Goal: Task Accomplishment & Management: Complete application form

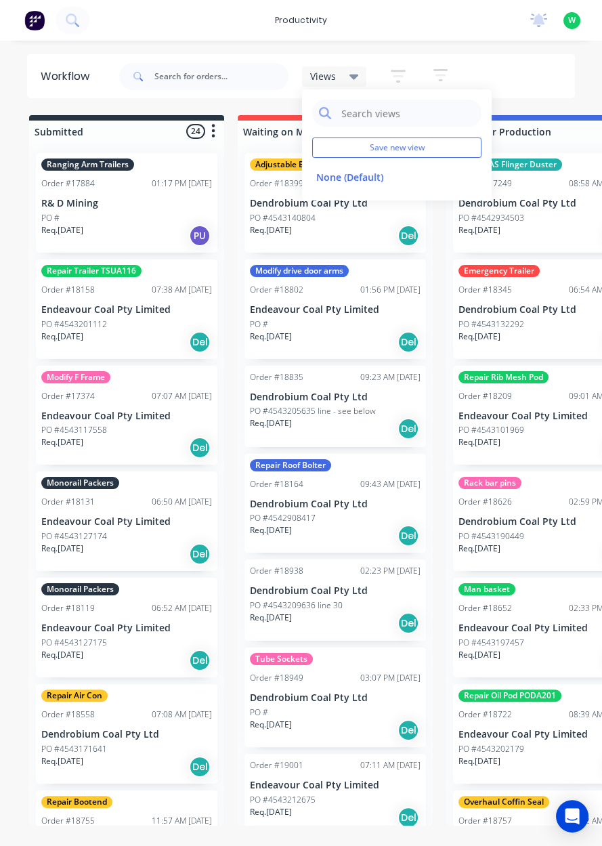
click at [350, 79] on icon at bounding box center [354, 76] width 9 height 15
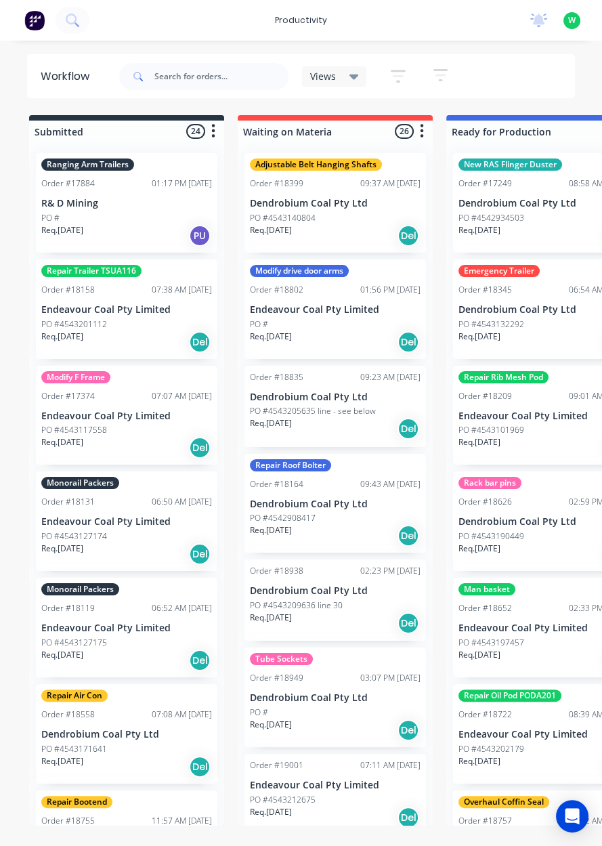
click at [317, 77] on span "Views" at bounding box center [323, 76] width 26 height 14
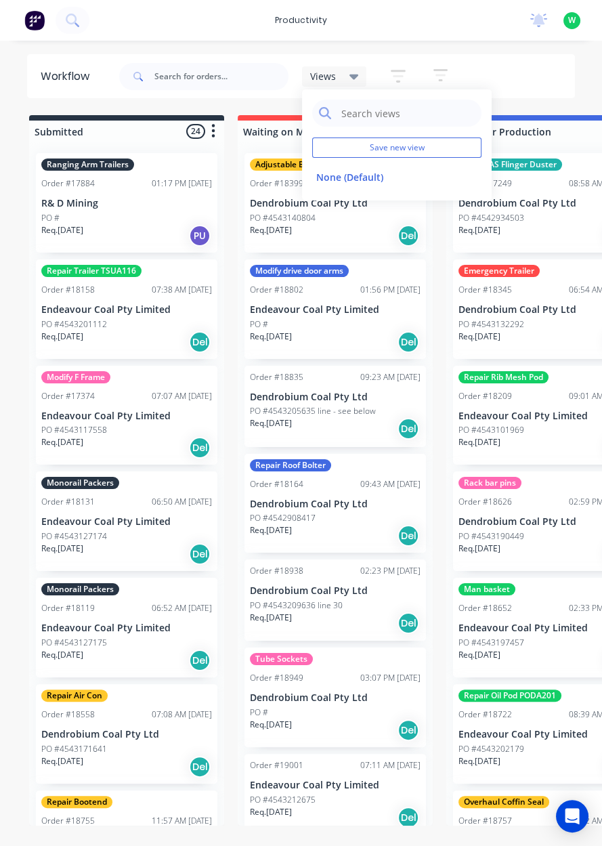
click at [339, 73] on div "Views" at bounding box center [334, 76] width 49 height 12
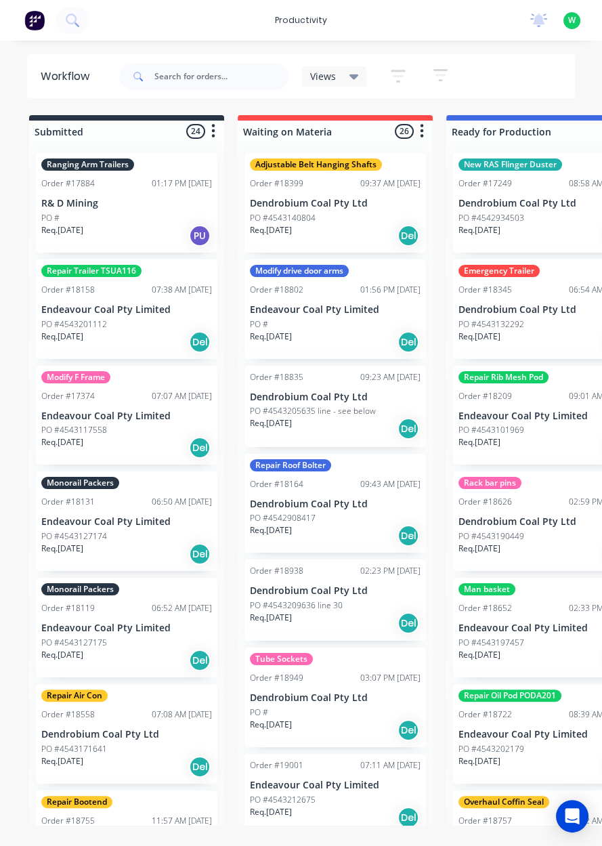
click at [385, 74] on button "button" at bounding box center [398, 76] width 43 height 26
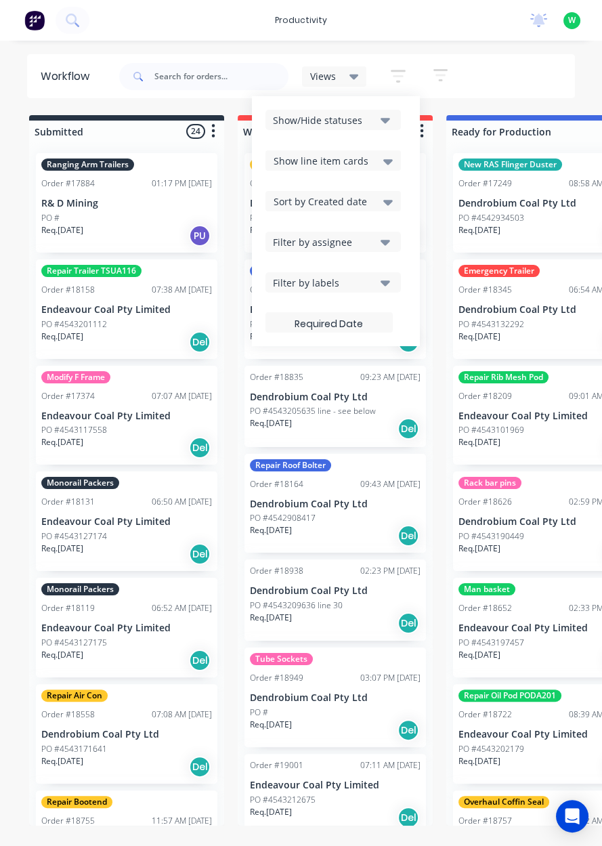
click at [460, 71] on div "Views Save new view None (Default) edit Show/Hide statuses Show line item cards…" at bounding box center [346, 76] width 459 height 41
click at [73, 82] on div "Workflow" at bounding box center [69, 76] width 56 height 16
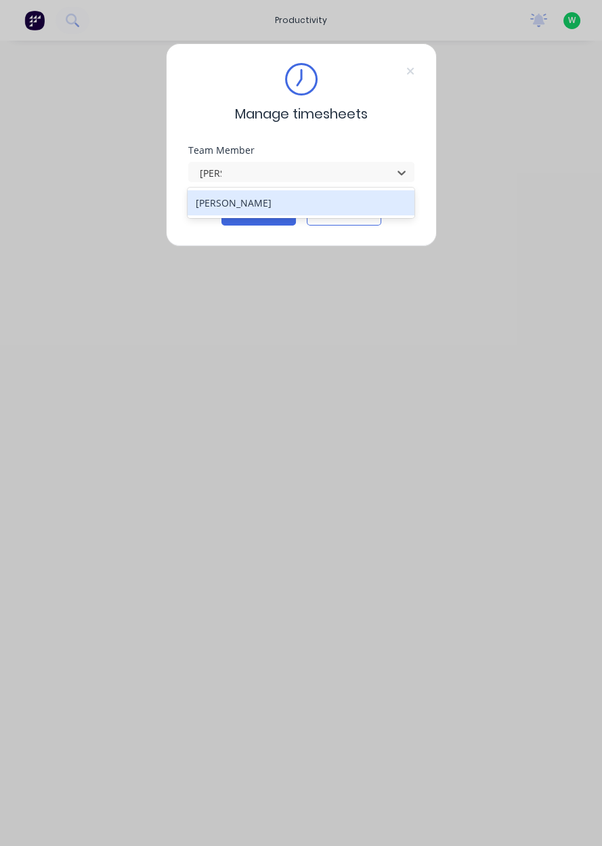
click at [212, 205] on div "Sam Dear" at bounding box center [301, 202] width 227 height 25
type input "sam"
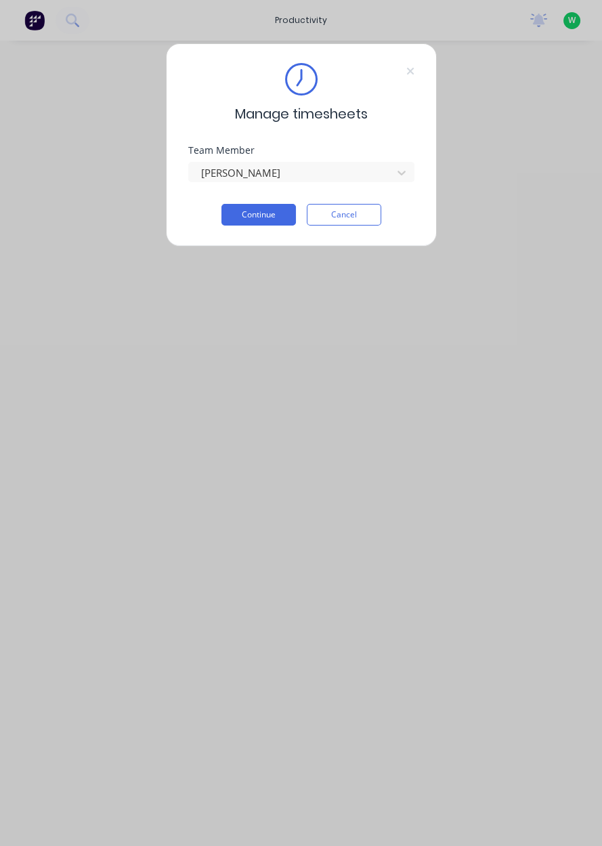
click at [242, 217] on button "Continue" at bounding box center [258, 215] width 75 height 22
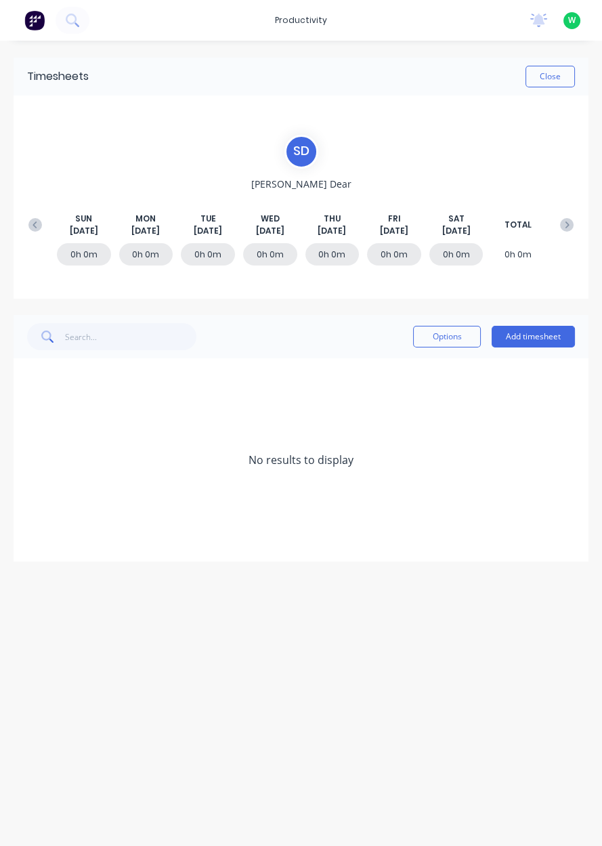
click at [522, 346] on button "Add timesheet" at bounding box center [533, 337] width 83 height 22
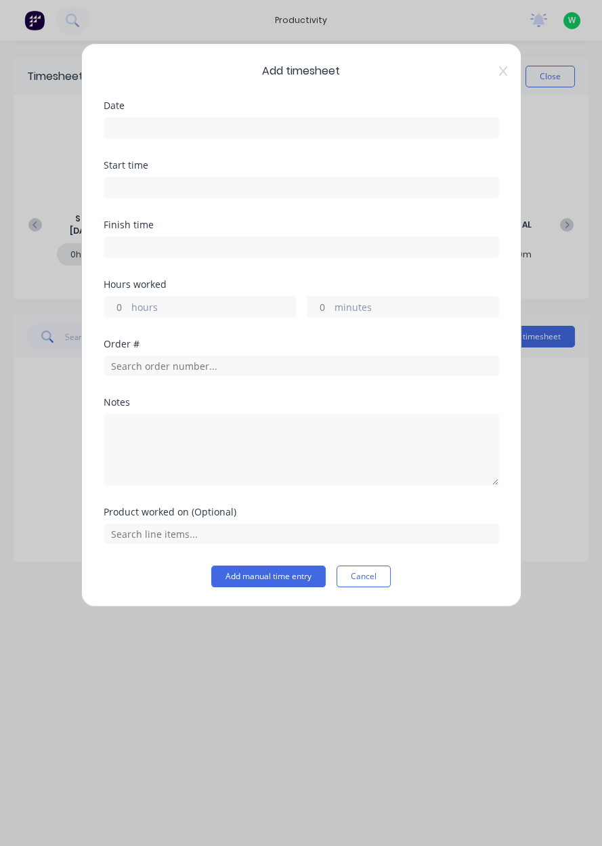
click at [123, 302] on input "hours" at bounding box center [116, 307] width 24 height 20
type input "3"
click at [326, 303] on input "minutes" at bounding box center [320, 307] width 24 height 20
type input "30"
click at [368, 383] on div "Order #" at bounding box center [302, 368] width 396 height 58
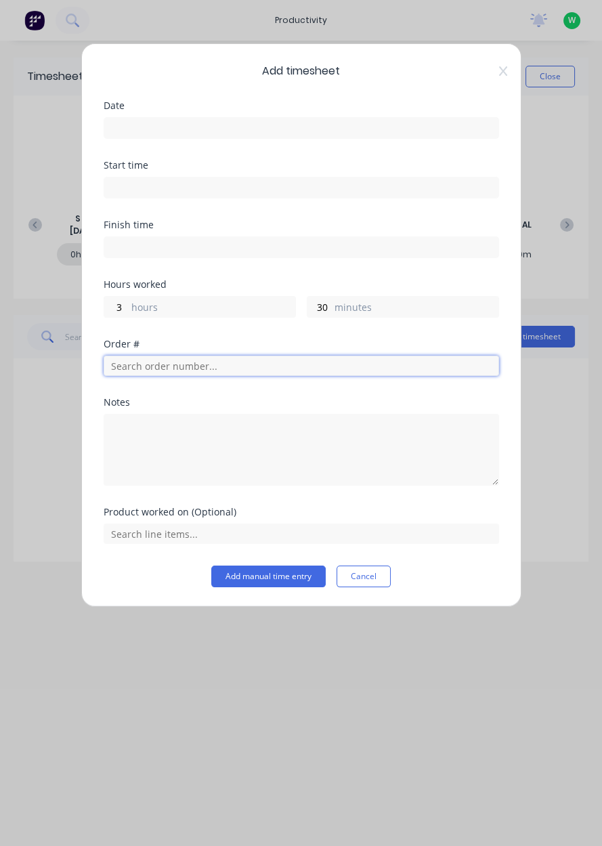
click at [389, 365] on input "text" at bounding box center [302, 366] width 396 height 20
type input "18652"
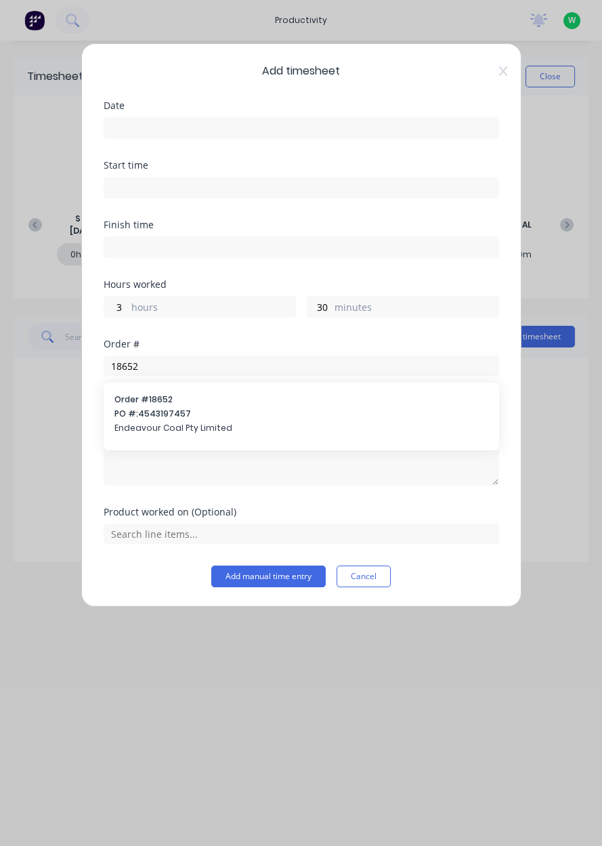
click at [136, 422] on span "Endeavour Coal Pty Limited" at bounding box center [301, 428] width 374 height 12
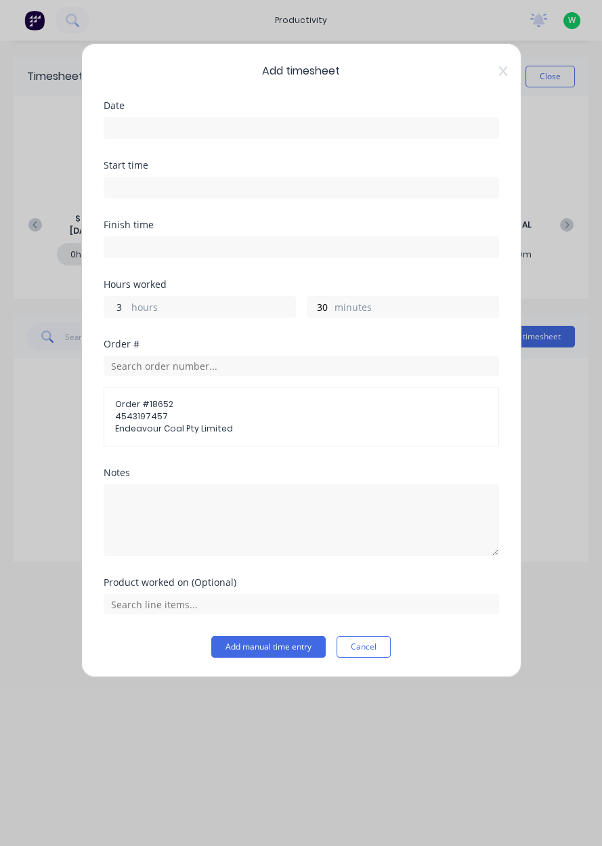
click at [123, 305] on input "3" at bounding box center [116, 307] width 24 height 20
type input "4"
click at [132, 312] on label "hours" at bounding box center [213, 308] width 164 height 17
click at [128, 312] on input "4" at bounding box center [116, 307] width 24 height 20
type input "5"
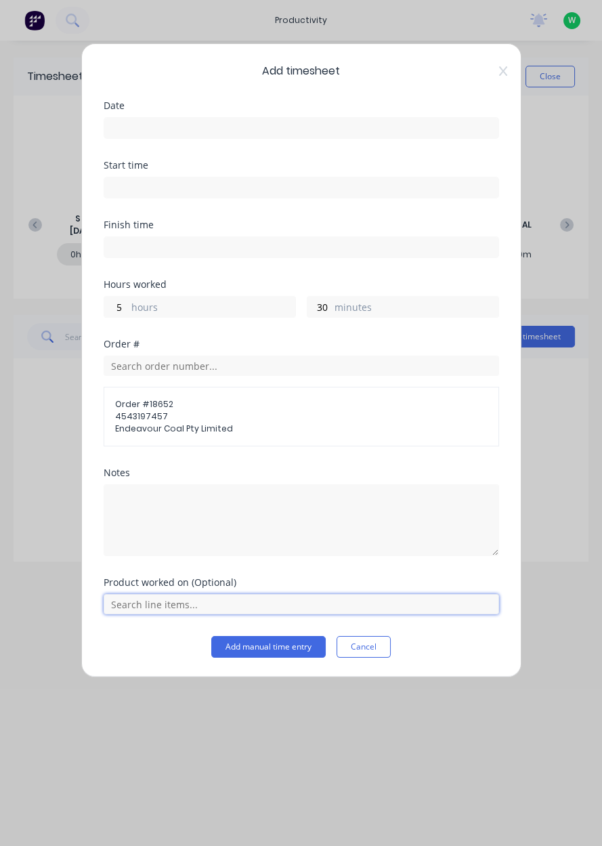
click at [127, 606] on input "text" at bounding box center [302, 604] width 396 height 20
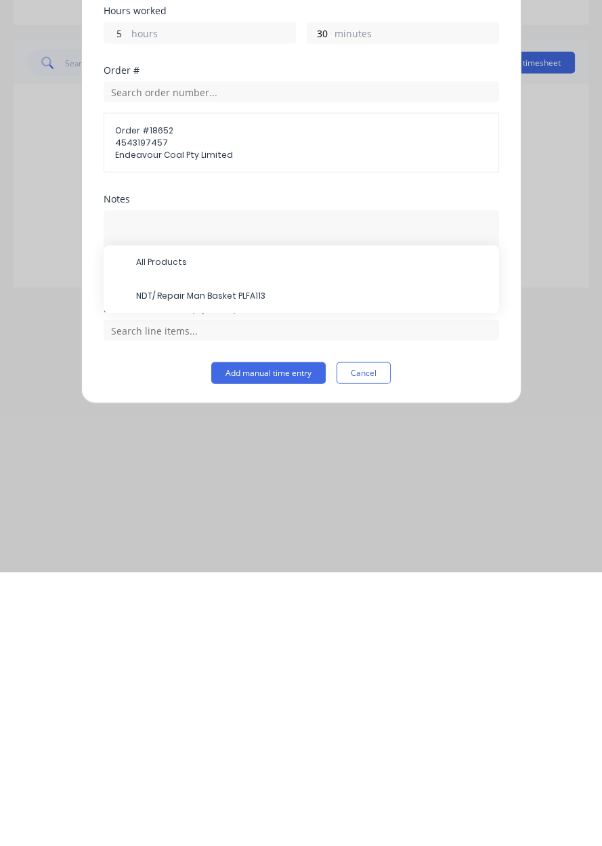
click at [123, 307] on input "5" at bounding box center [116, 307] width 24 height 20
type input "4"
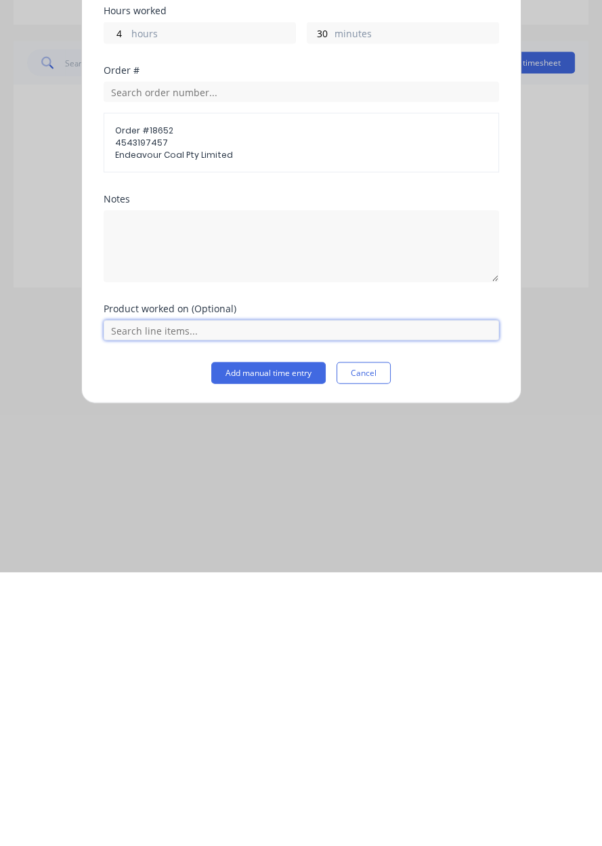
click at [128, 610] on input "text" at bounding box center [302, 604] width 396 height 20
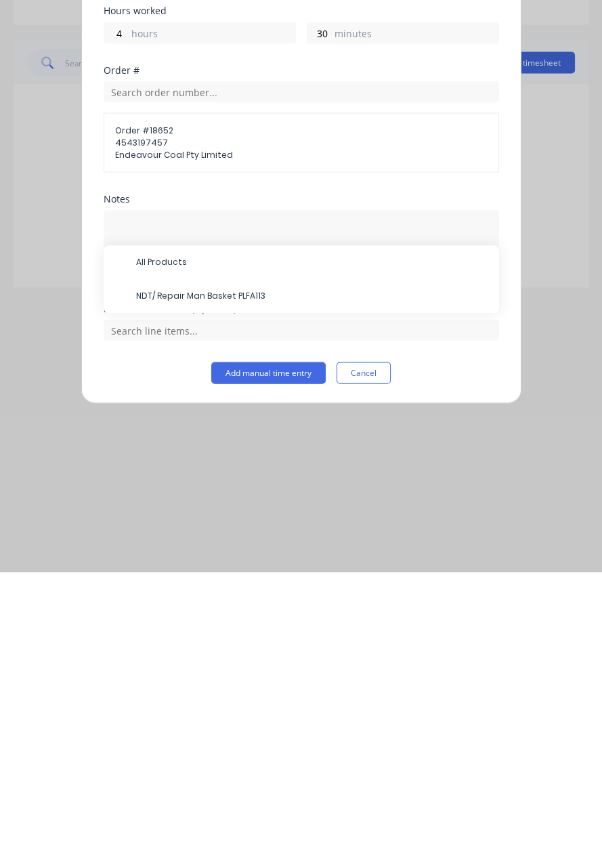
click at [143, 570] on span "NDT/ Repair Man Basket PLFA113" at bounding box center [312, 570] width 352 height 12
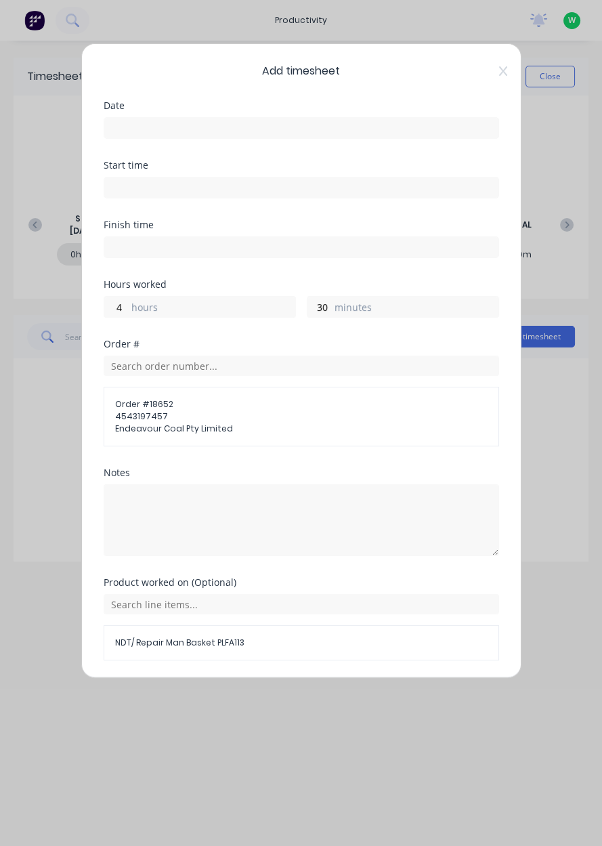
scroll to position [42, 0]
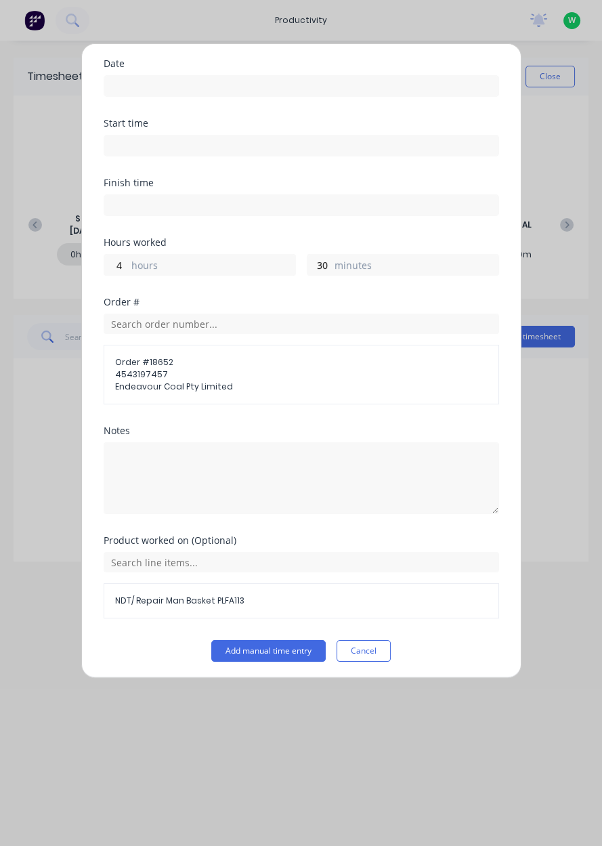
click at [251, 649] on button "Add manual time entry" at bounding box center [268, 651] width 114 height 22
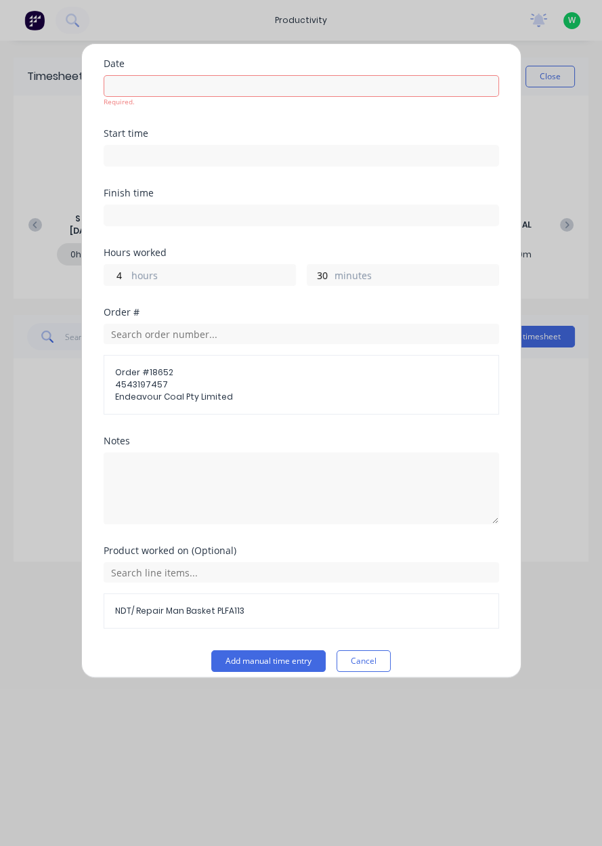
click at [125, 81] on input at bounding box center [301, 86] width 394 height 20
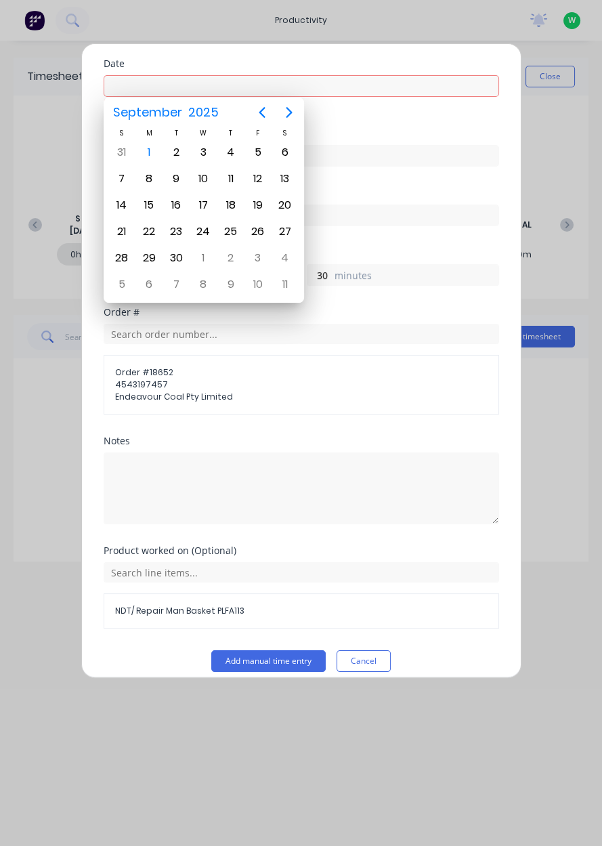
click at [150, 148] on div "1" at bounding box center [149, 152] width 20 height 20
type input "01/09/2025"
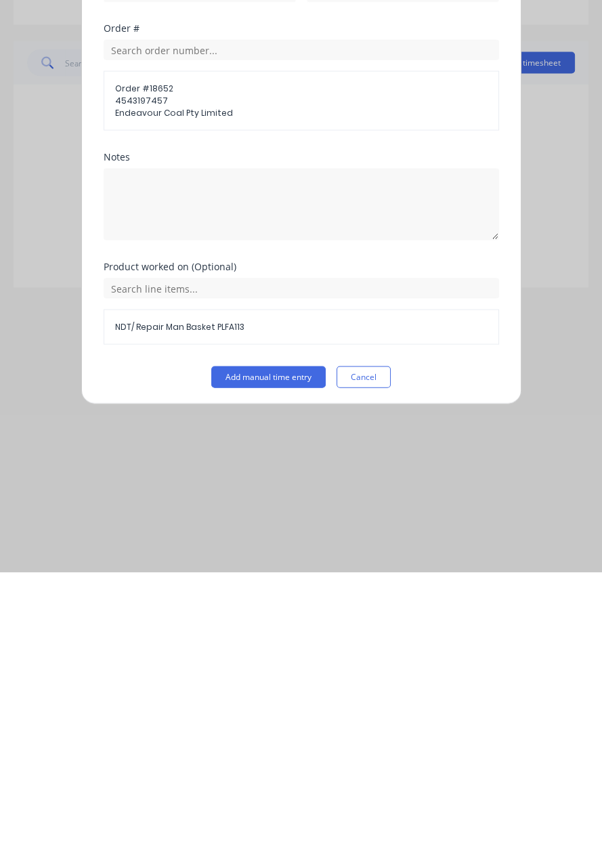
scroll to position [0, 0]
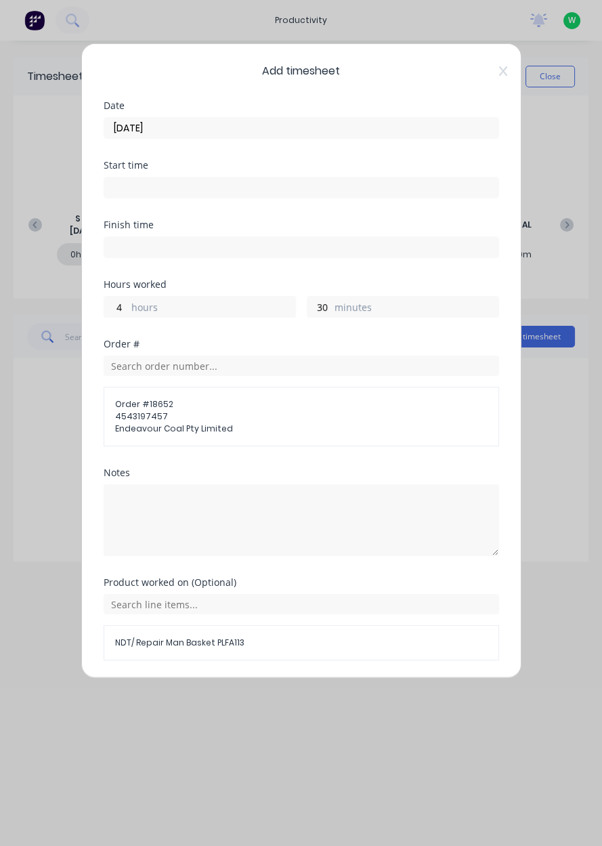
click at [263, 694] on button "Add manual time entry" at bounding box center [268, 693] width 114 height 22
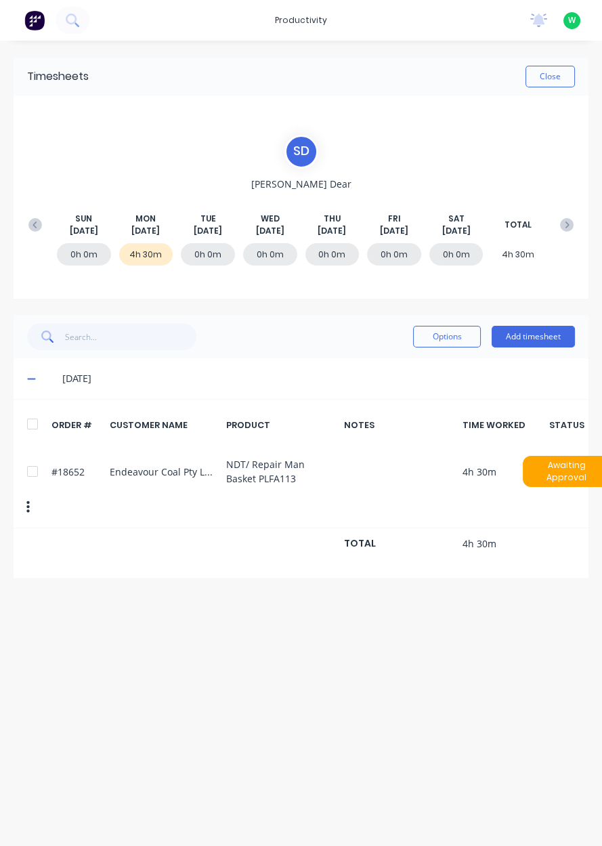
click at [538, 338] on button "Add timesheet" at bounding box center [533, 337] width 83 height 22
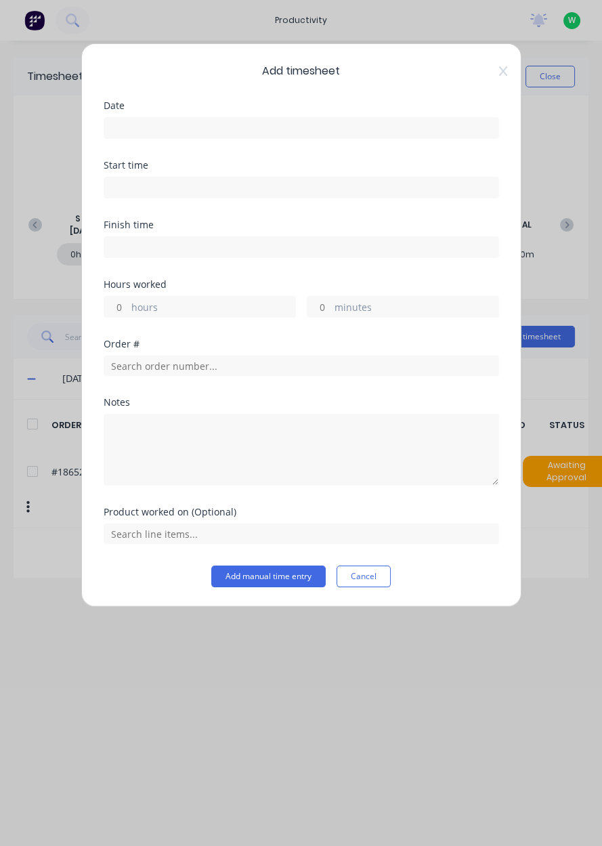
click at [177, 128] on input at bounding box center [301, 128] width 394 height 20
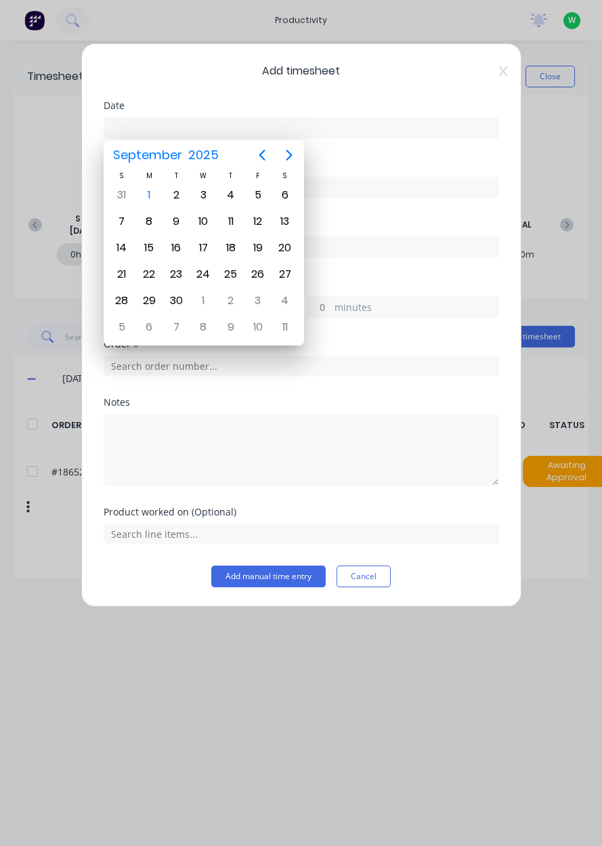
click at [147, 194] on div "1" at bounding box center [149, 195] width 20 height 20
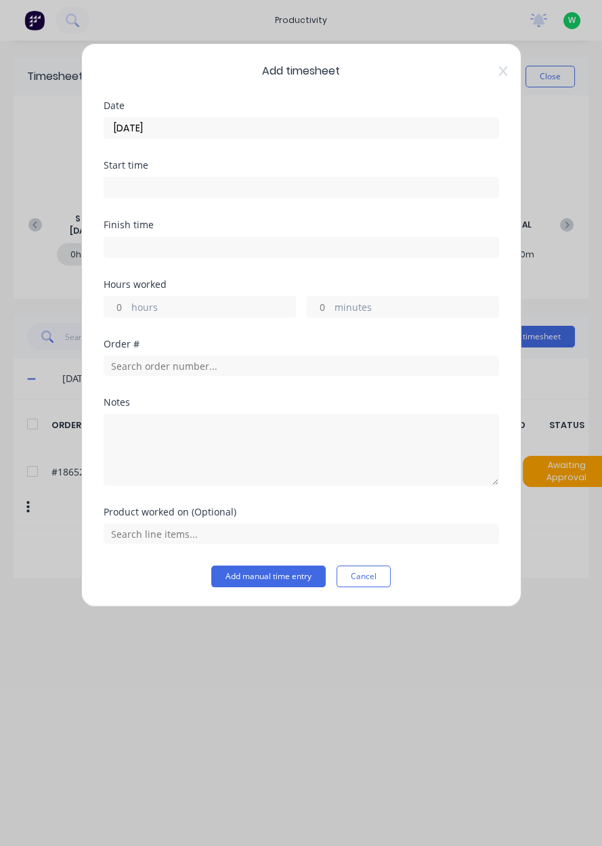
type input "01/09/2025"
click at [123, 368] on input "text" at bounding box center [302, 366] width 396 height 20
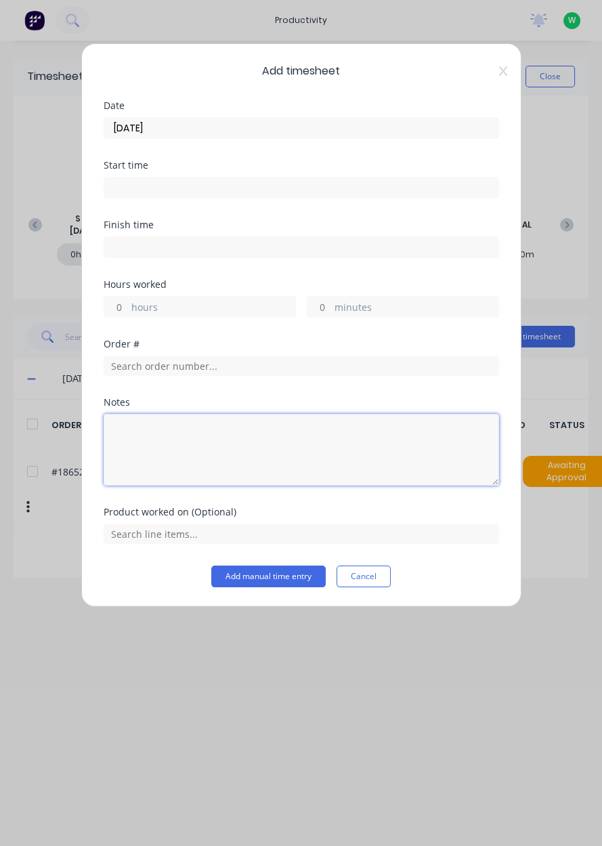
click at [129, 437] on textarea at bounding box center [302, 450] width 396 height 72
type textarea "Assisted employee with removing material off the truck"
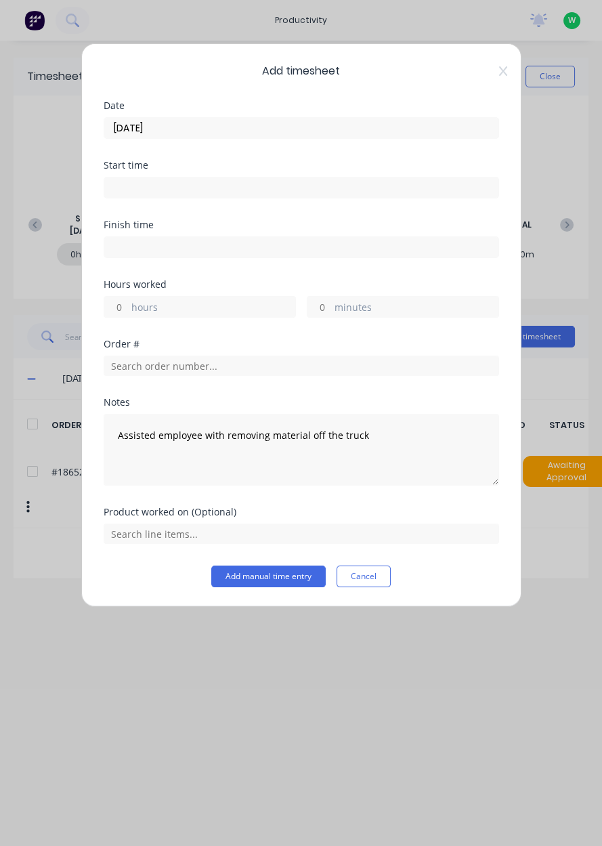
click at [138, 300] on label "hours" at bounding box center [213, 308] width 164 height 17
click at [128, 299] on input "hours" at bounding box center [116, 307] width 24 height 20
type input "1"
click at [322, 309] on input "minutes" at bounding box center [320, 307] width 24 height 20
type input "30"
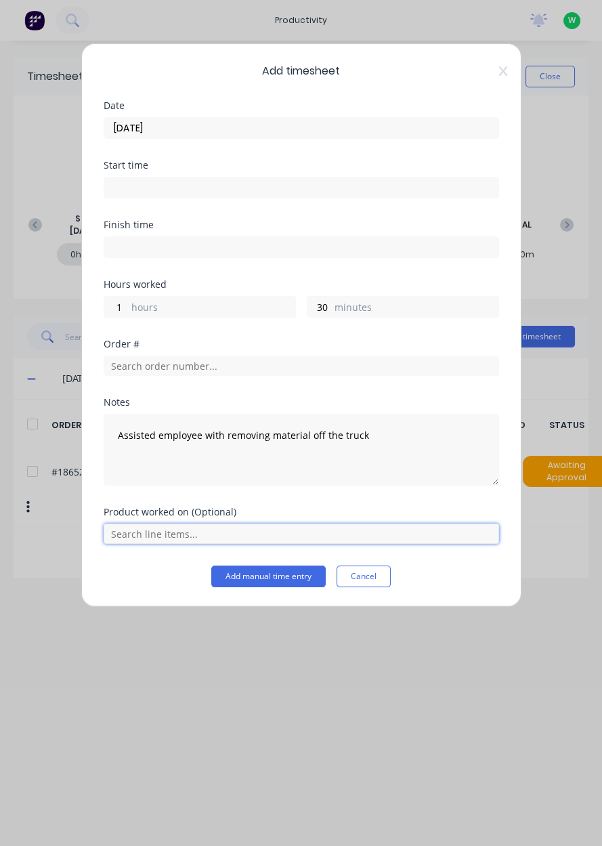
click at [378, 528] on input "text" at bounding box center [302, 534] width 396 height 20
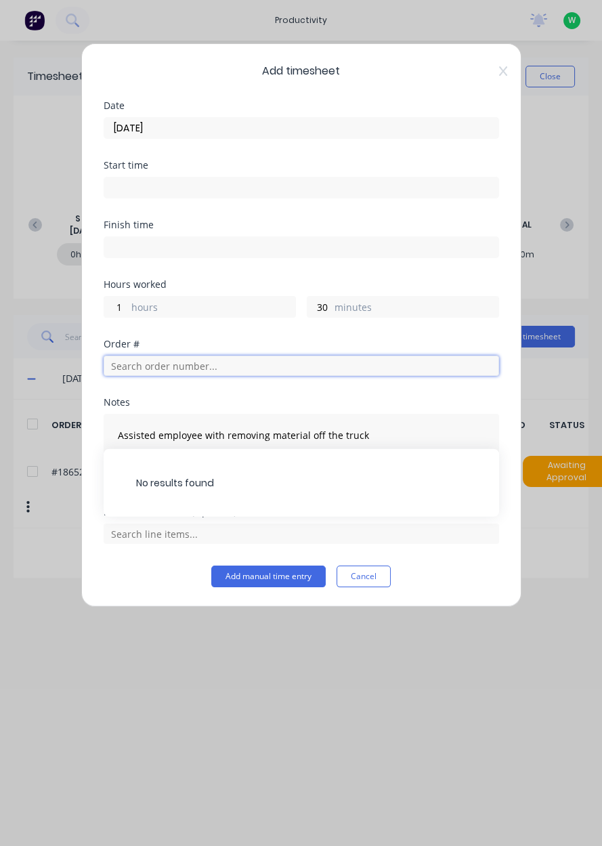
click at [123, 367] on input "text" at bounding box center [302, 366] width 396 height 20
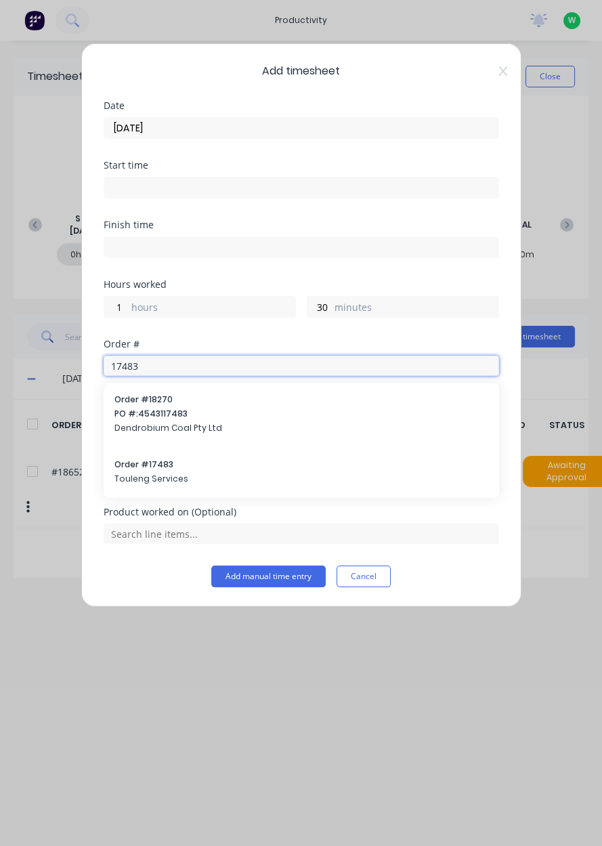
type input "17483"
click at [142, 462] on span "Order # 17483" at bounding box center [301, 465] width 374 height 12
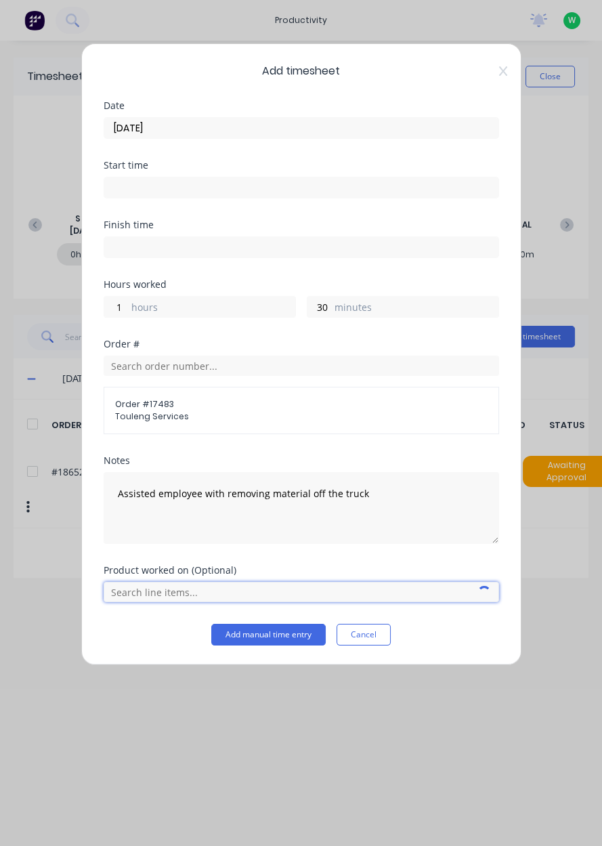
click at [142, 592] on input "text" at bounding box center [302, 592] width 396 height 20
click at [273, 586] on input "text" at bounding box center [302, 592] width 396 height 20
click at [288, 586] on input "text" at bounding box center [302, 592] width 396 height 20
click at [289, 584] on input "text" at bounding box center [302, 592] width 396 height 20
click at [285, 586] on input "text" at bounding box center [302, 592] width 396 height 20
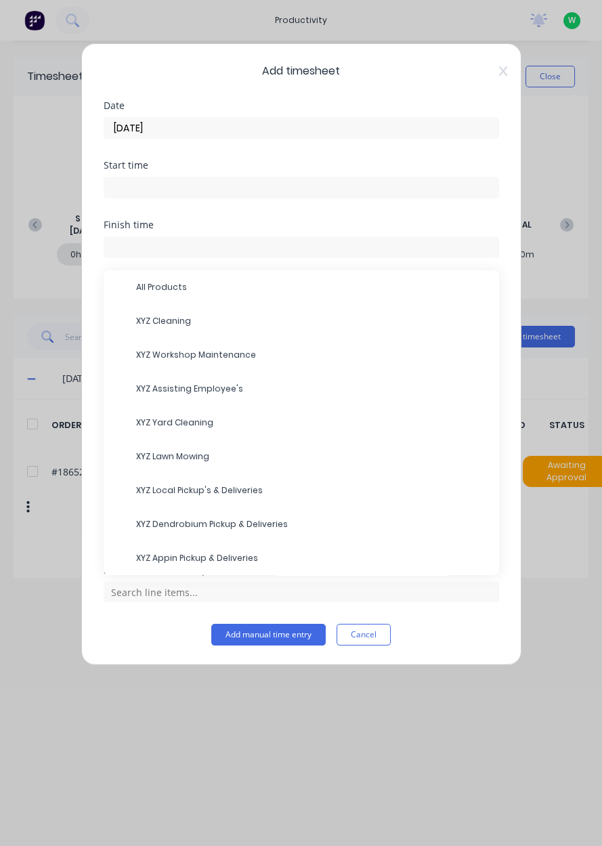
click at [222, 383] on span "XYZ Assisting Employee's" at bounding box center [312, 389] width 352 height 12
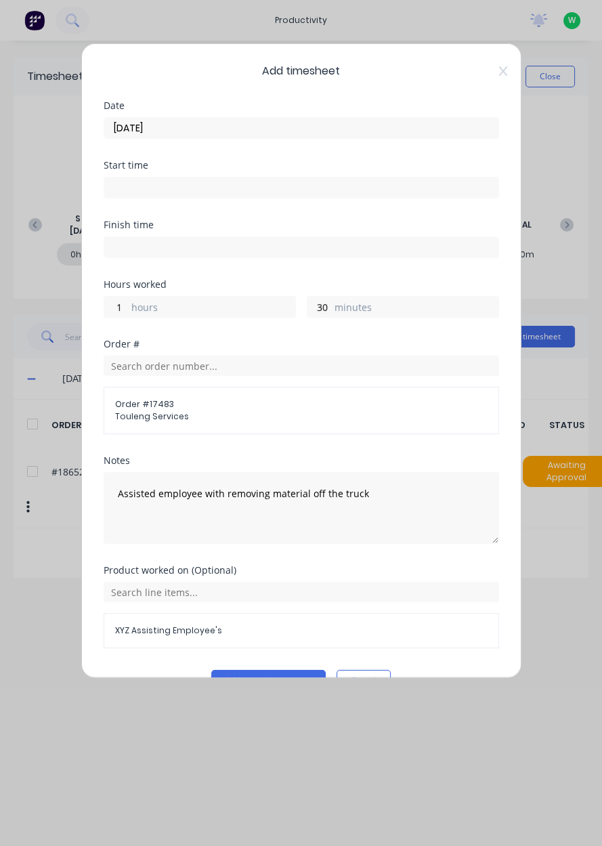
click at [242, 625] on span "XYZ Assisting Employee's" at bounding box center [301, 631] width 373 height 12
click at [276, 585] on input "text" at bounding box center [302, 592] width 396 height 20
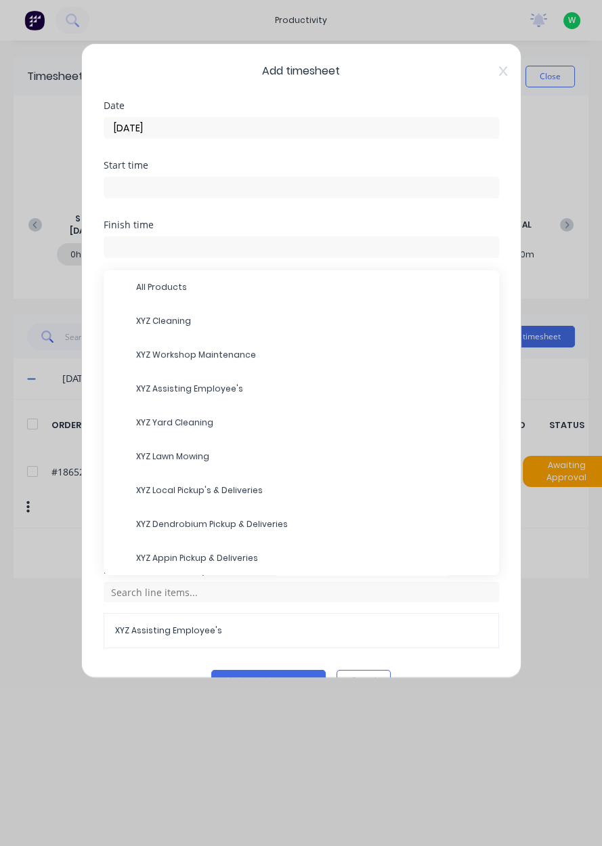
click at [262, 389] on span "XYZ Assisting Employee's" at bounding box center [312, 389] width 352 height 12
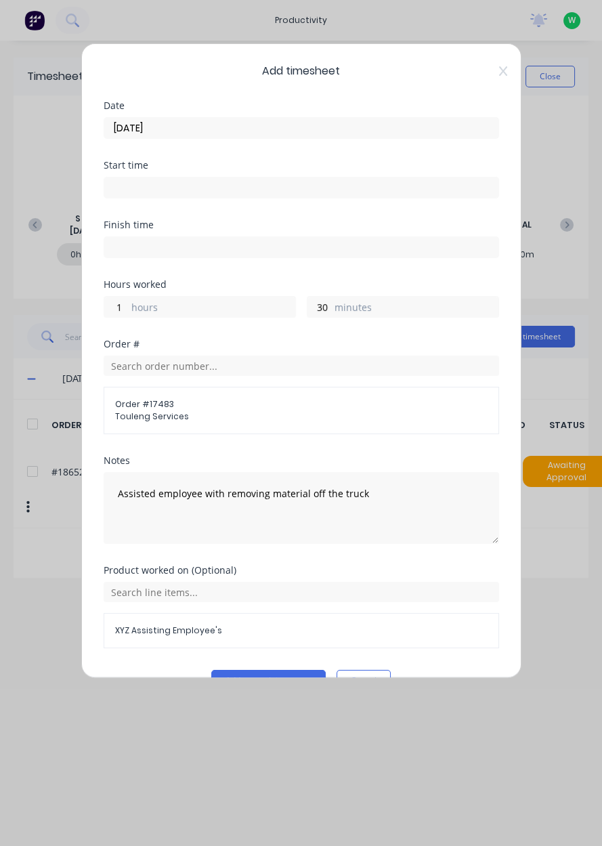
click at [290, 678] on button "Add manual time entry" at bounding box center [268, 681] width 114 height 22
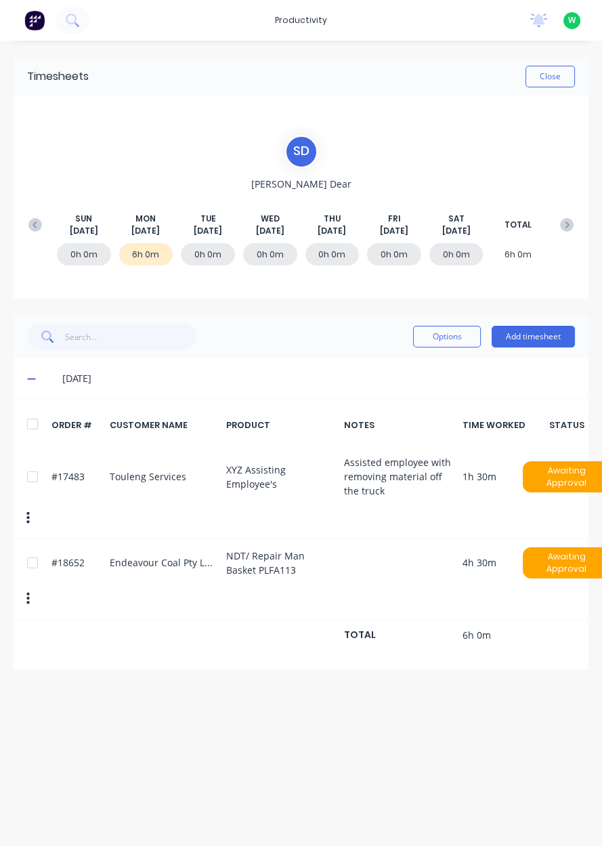
click at [528, 335] on button "Add timesheet" at bounding box center [533, 337] width 83 height 22
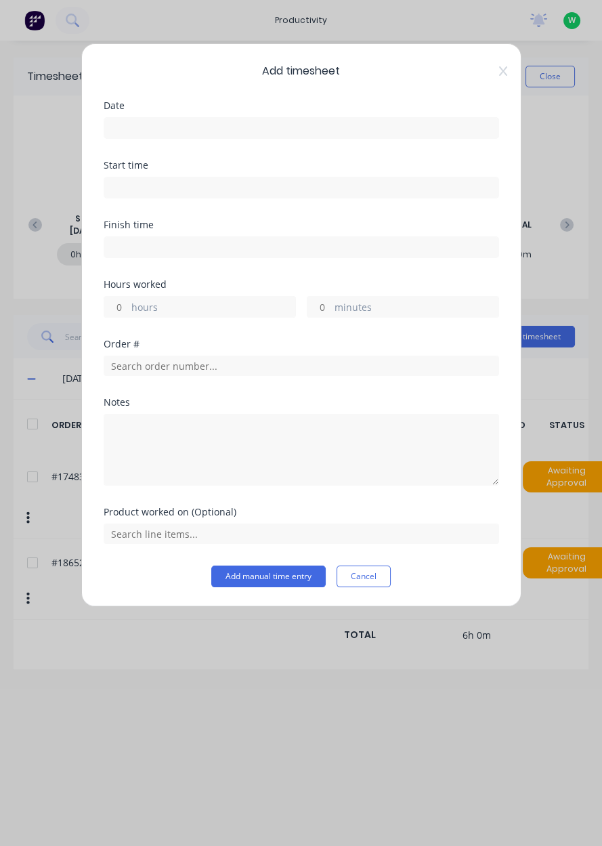
click at [118, 308] on input "hours" at bounding box center [116, 307] width 24 height 20
click at [319, 313] on input "minutes" at bounding box center [320, 307] width 24 height 20
type input "30"
click at [292, 367] on input "text" at bounding box center [302, 366] width 396 height 20
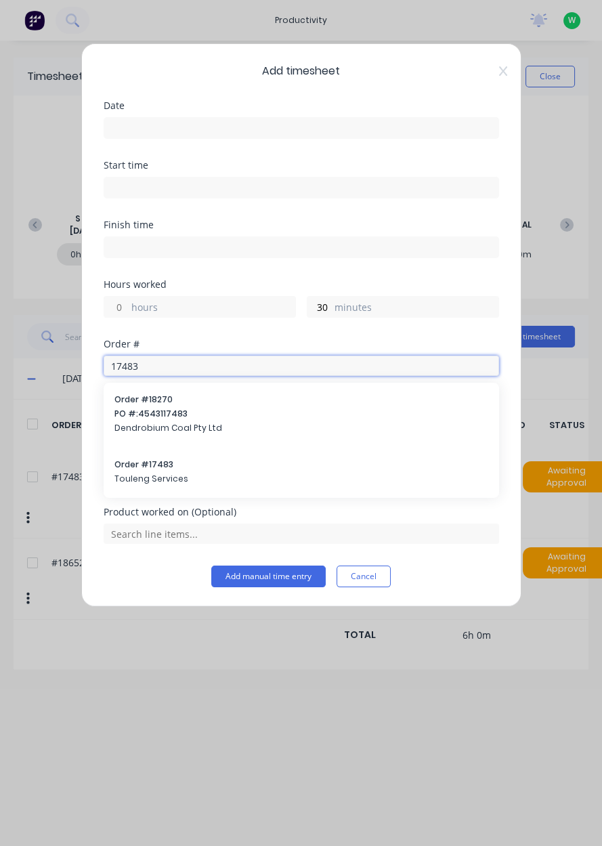
type input "17483"
click at [142, 476] on span "Touleng Services" at bounding box center [301, 479] width 374 height 12
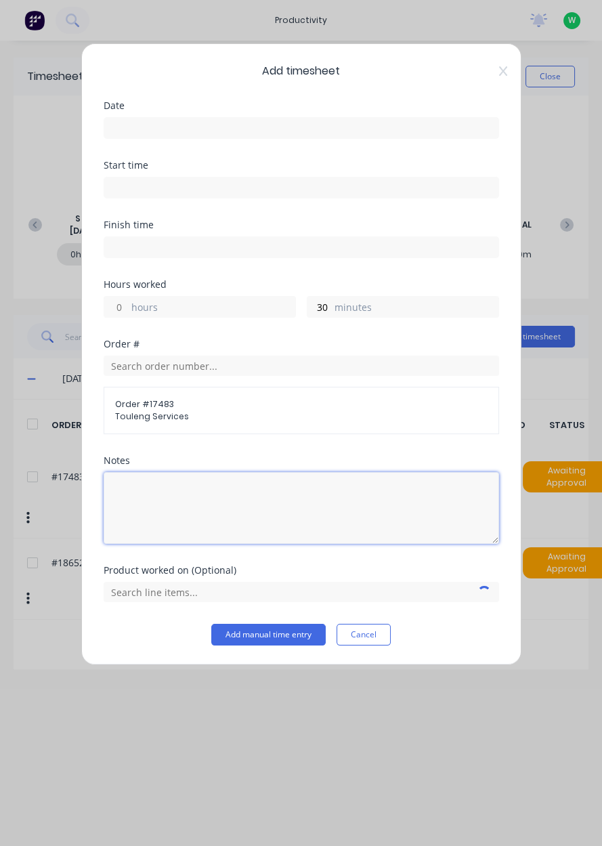
click at [145, 484] on textarea at bounding box center [302, 508] width 396 height 72
type textarea "Cleaned up coal from the yard"
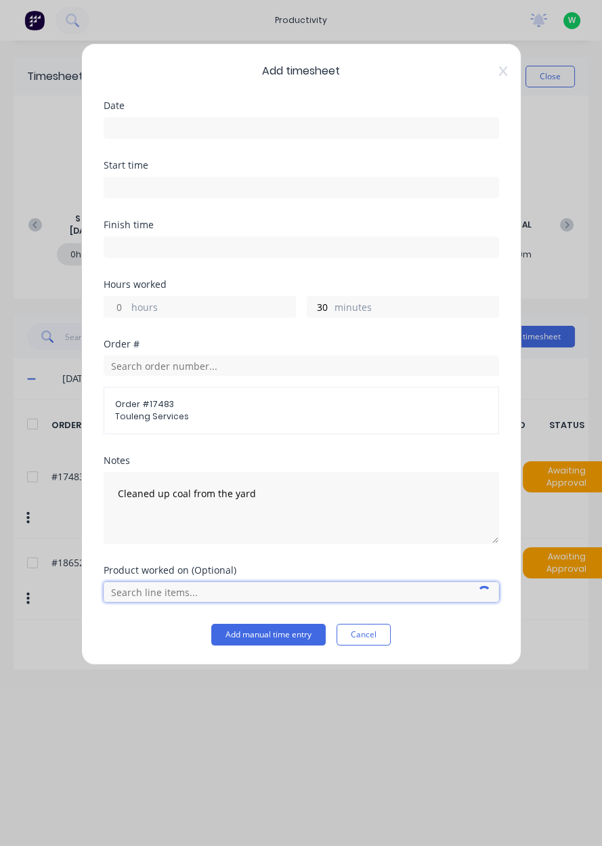
click at [138, 594] on input "text" at bounding box center [302, 592] width 396 height 20
click at [154, 131] on input at bounding box center [301, 128] width 394 height 20
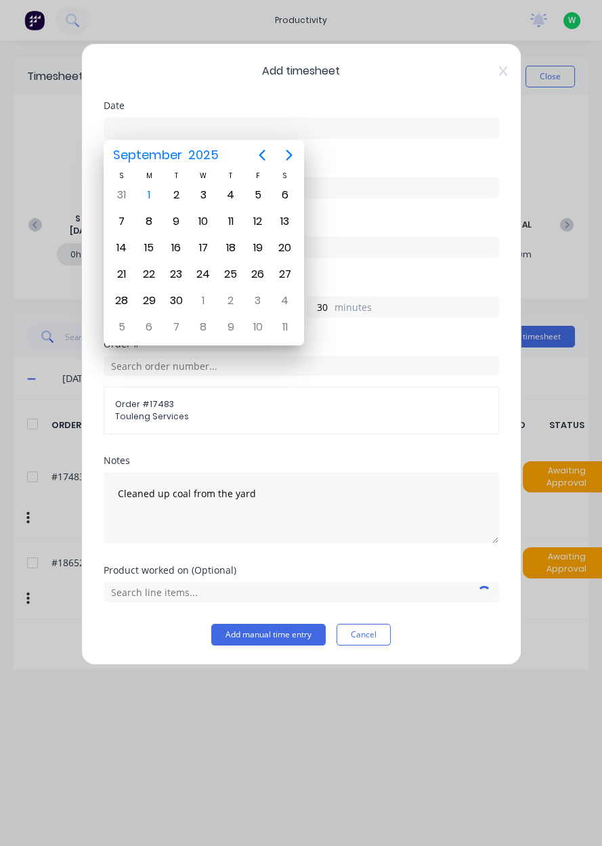
click at [152, 199] on div "1" at bounding box center [149, 195] width 20 height 20
type input "01/09/2025"
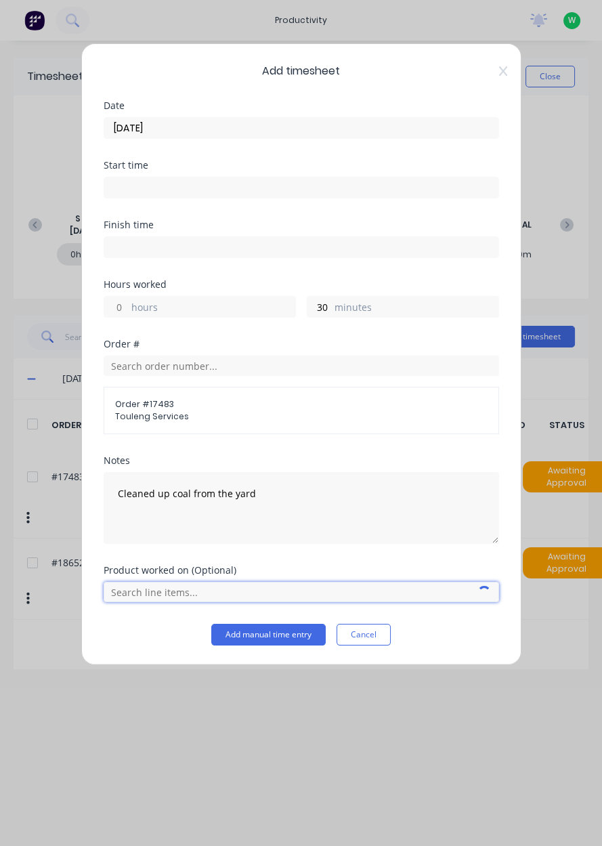
click at [206, 592] on input "text" at bounding box center [302, 592] width 396 height 20
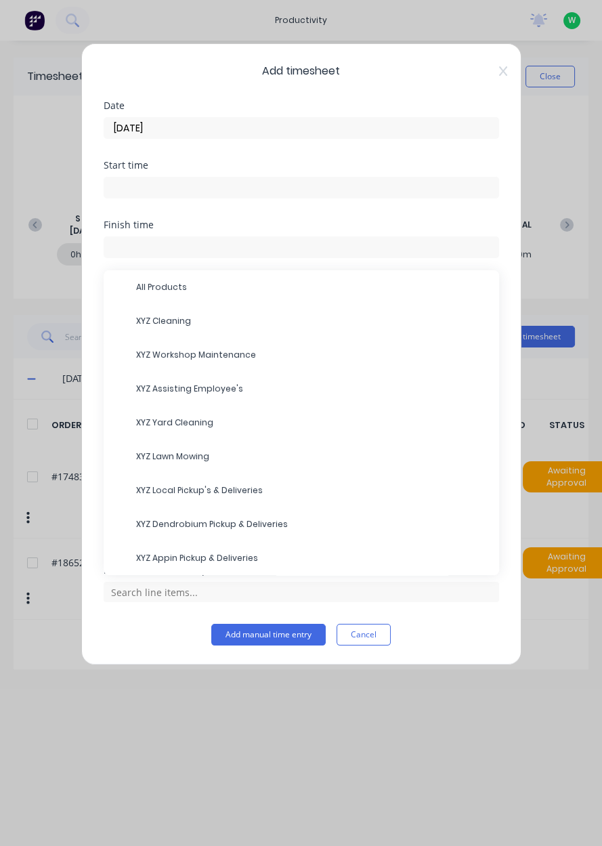
click at [216, 425] on span "XYZ Yard Cleaning" at bounding box center [312, 423] width 352 height 12
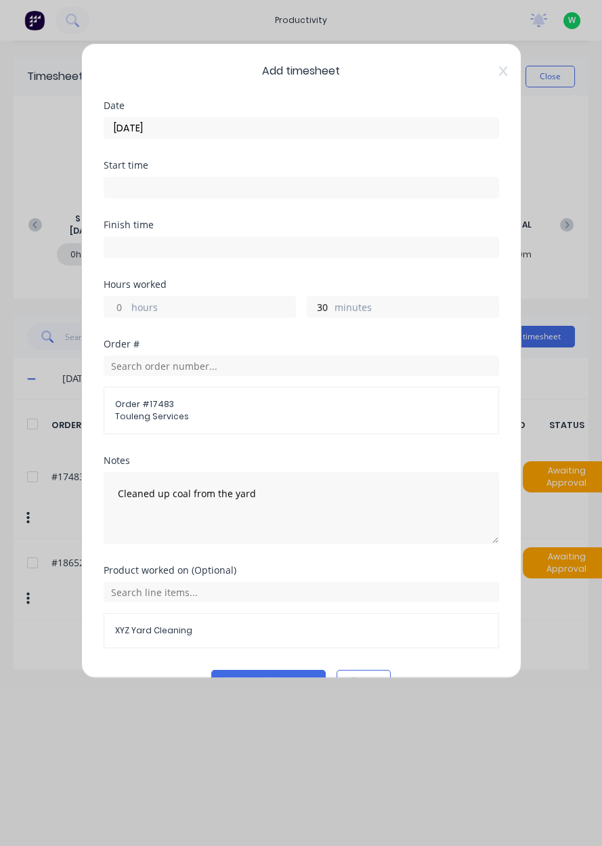
click at [279, 686] on button "Add manual time entry" at bounding box center [268, 681] width 114 height 22
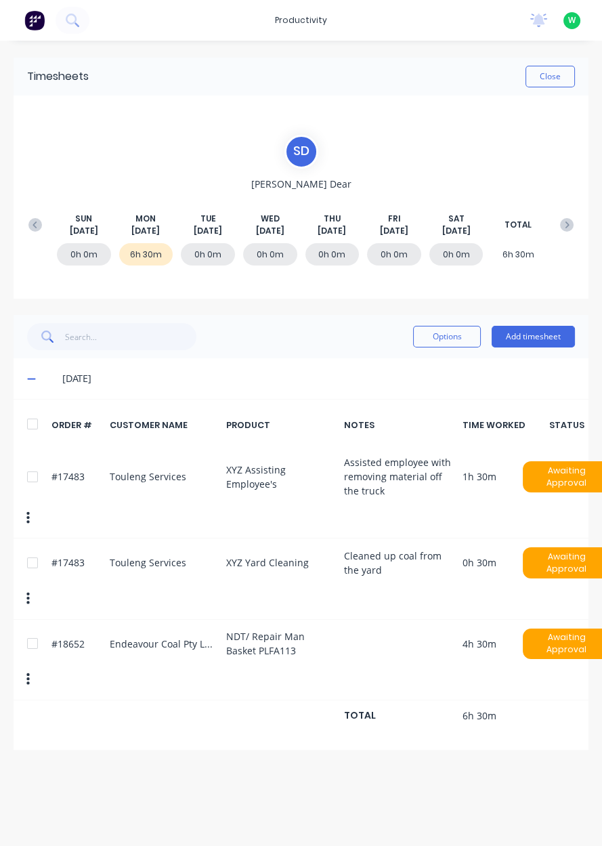
click at [534, 327] on button "Add timesheet" at bounding box center [533, 337] width 83 height 22
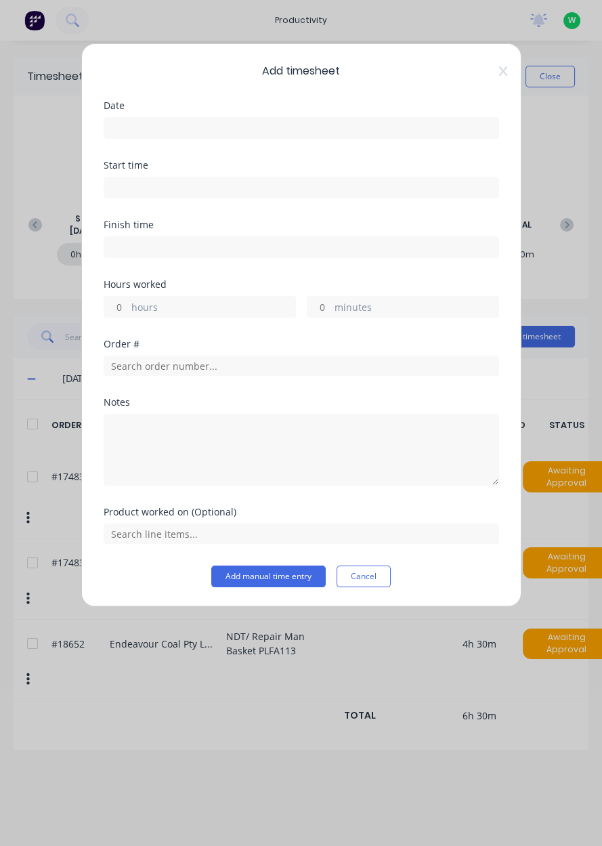
click at [118, 310] on input "hours" at bounding box center [116, 307] width 24 height 20
type input "1"
click at [319, 298] on input "minutes" at bounding box center [320, 307] width 24 height 20
type input "30"
click at [300, 367] on input "text" at bounding box center [302, 366] width 396 height 20
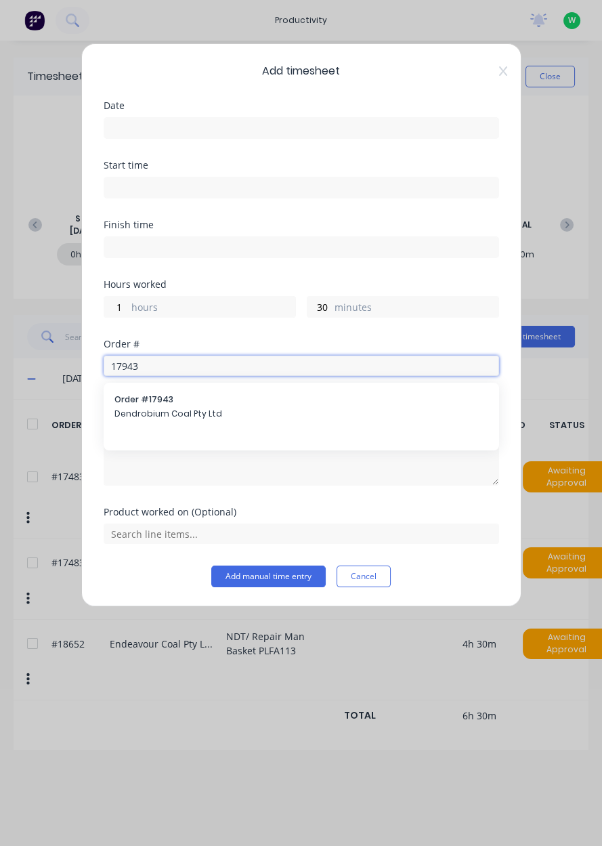
type input "17943"
click at [135, 414] on span "Dendrobium Coal Pty Ltd" at bounding box center [301, 414] width 374 height 12
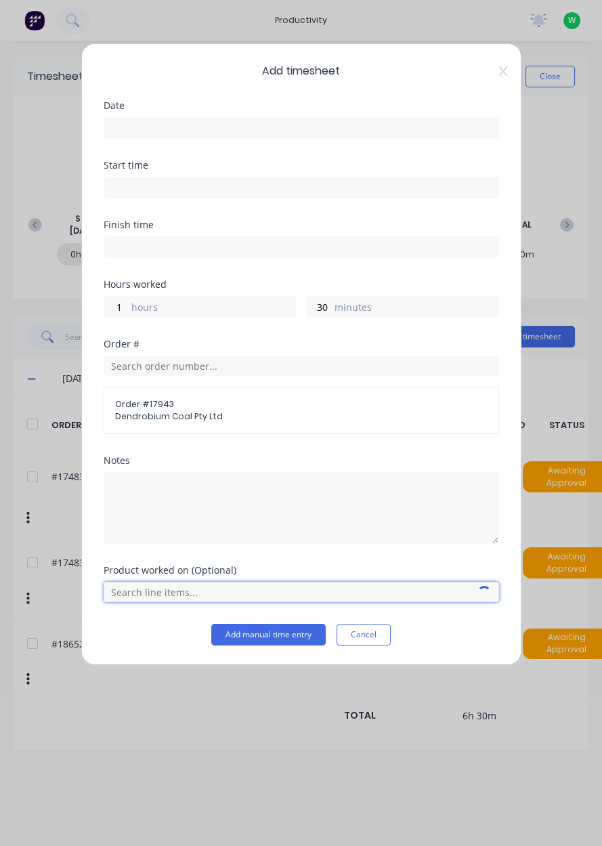
click at [133, 586] on input "text" at bounding box center [302, 592] width 396 height 20
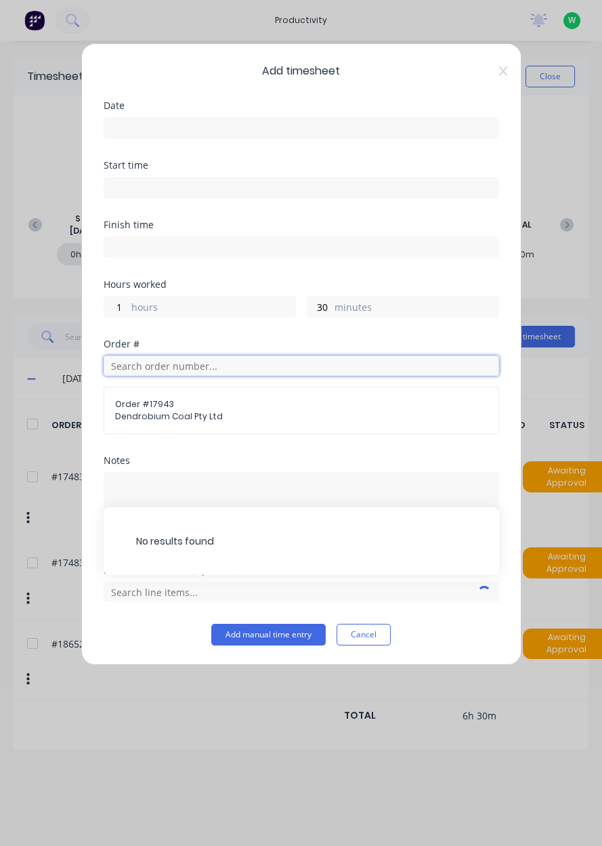
click at [147, 373] on input "text" at bounding box center [302, 366] width 396 height 20
type input "17943"
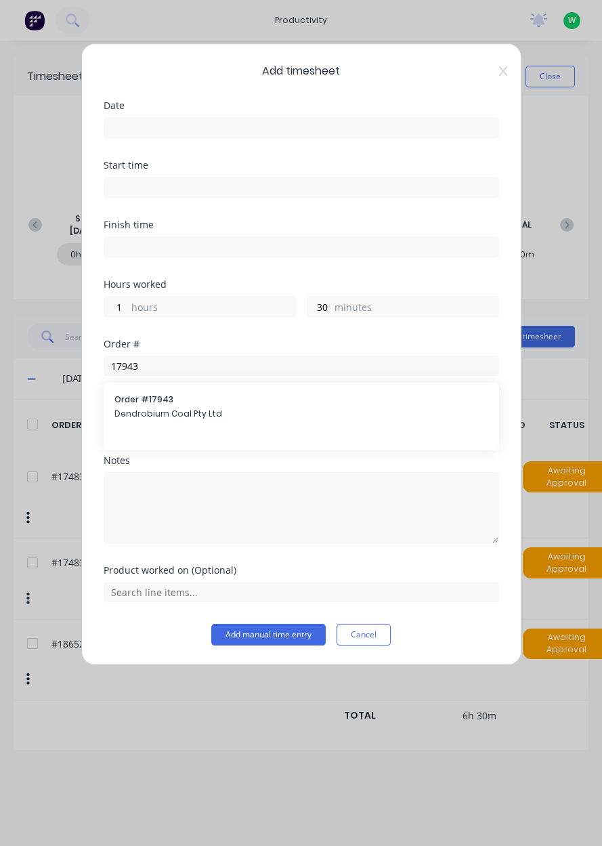
click at [143, 413] on span "Dendrobium Coal Pty Ltd" at bounding box center [301, 414] width 374 height 12
click at [126, 126] on input at bounding box center [301, 128] width 394 height 20
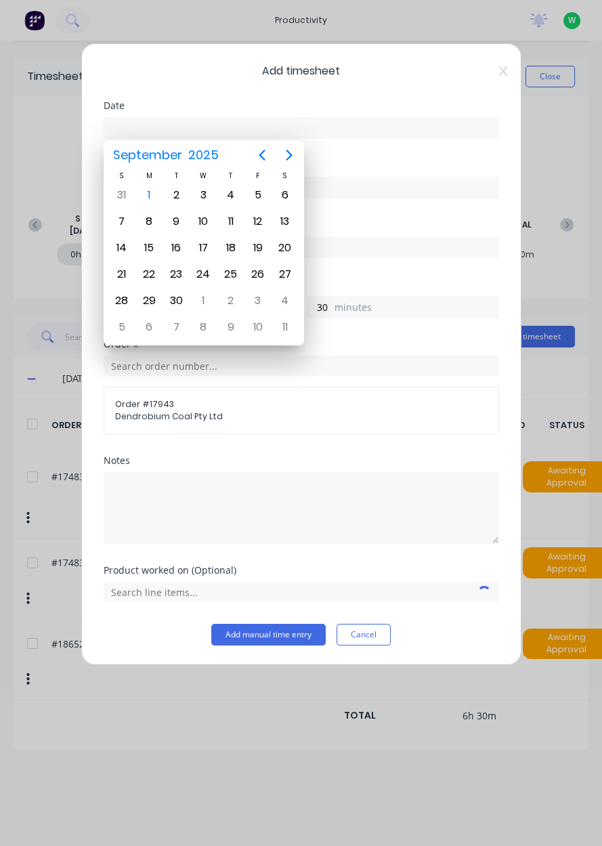
click at [156, 194] on div "1" at bounding box center [149, 195] width 20 height 20
type input "01/09/2025"
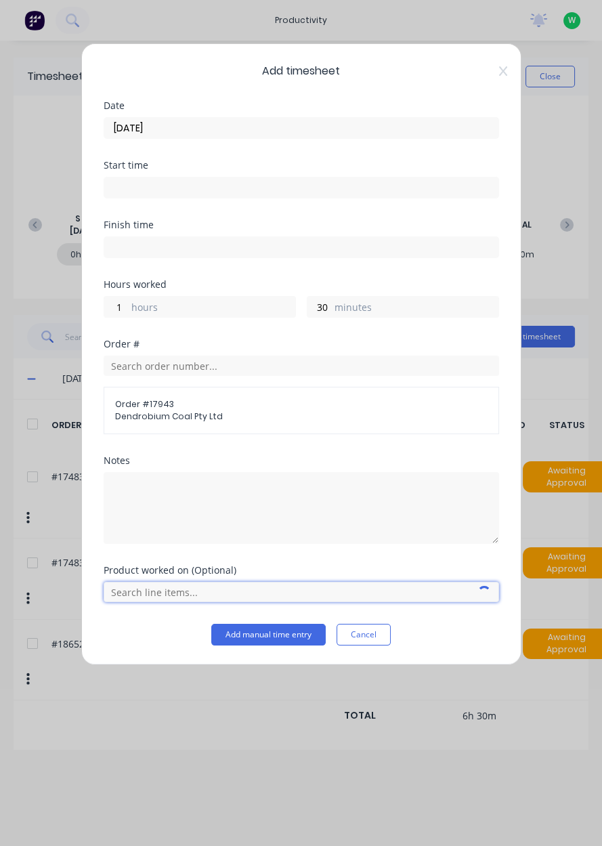
click at [143, 585] on input "text" at bounding box center [302, 592] width 396 height 20
click at [140, 555] on span "AFC Pan Overhaul" at bounding box center [312, 558] width 352 height 12
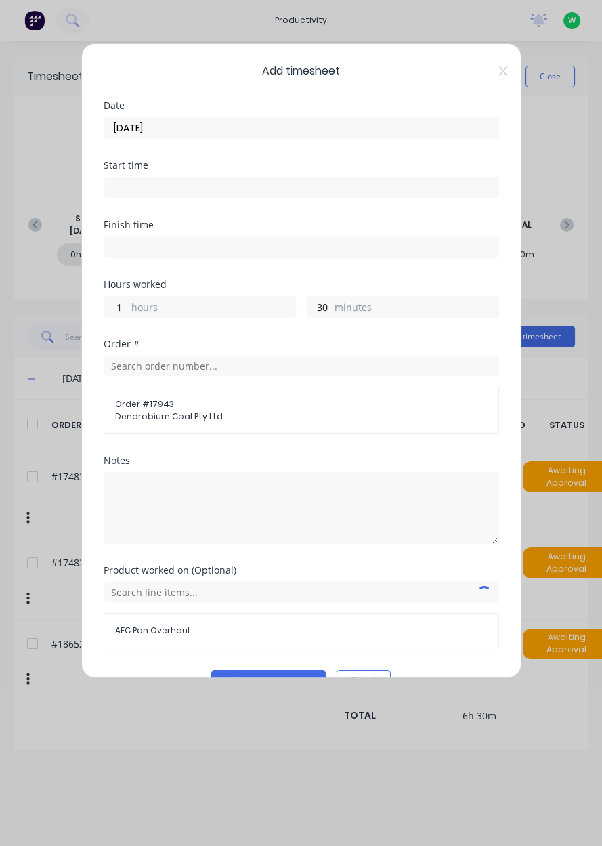
click at [240, 683] on button "Add manual time entry" at bounding box center [268, 681] width 114 height 22
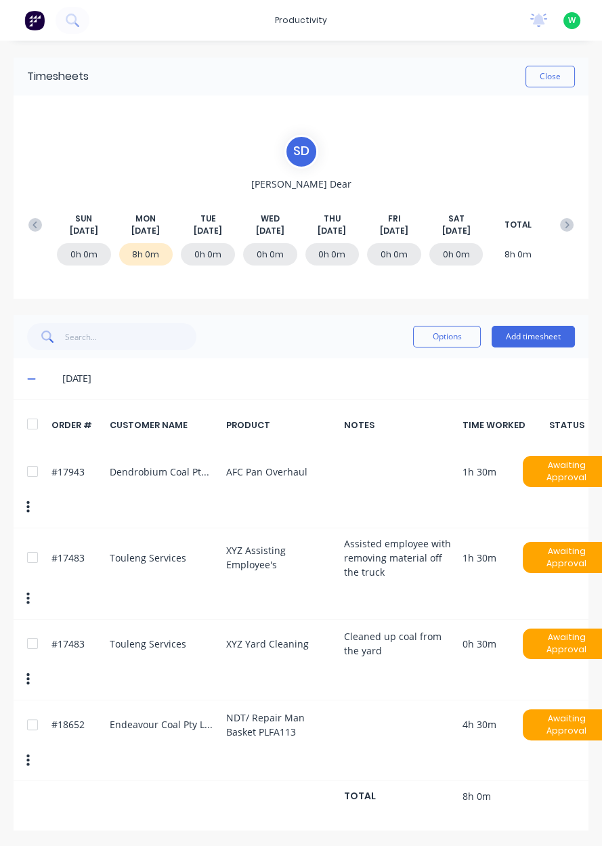
click at [551, 80] on button "Close" at bounding box center [550, 77] width 49 height 22
